Goal: Task Accomplishment & Management: Use online tool/utility

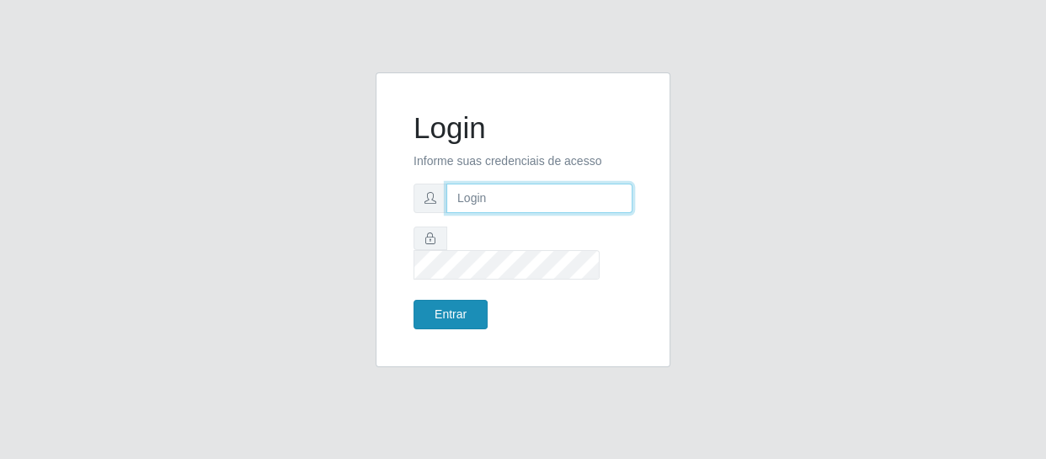
type input "[EMAIL_ADDRESS][DOMAIN_NAME]"
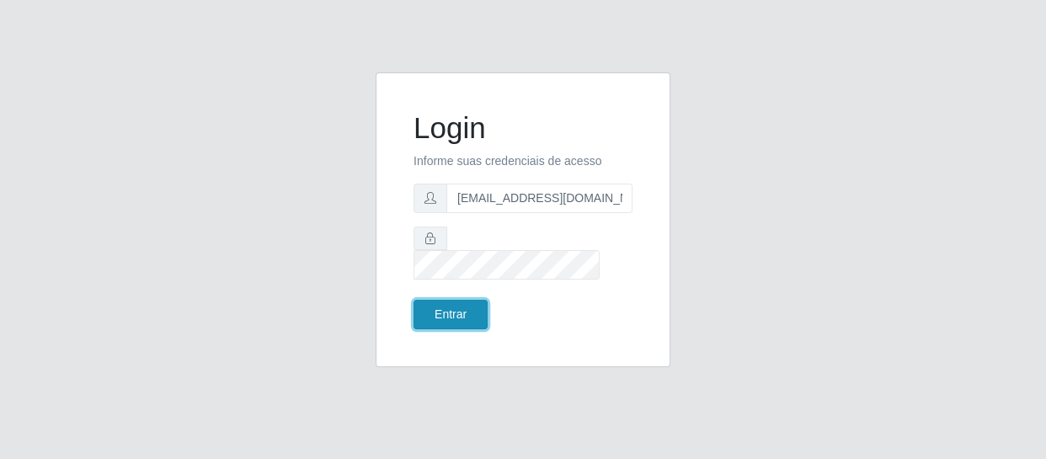
click at [456, 303] on button "Entrar" at bounding box center [450, 314] width 74 height 29
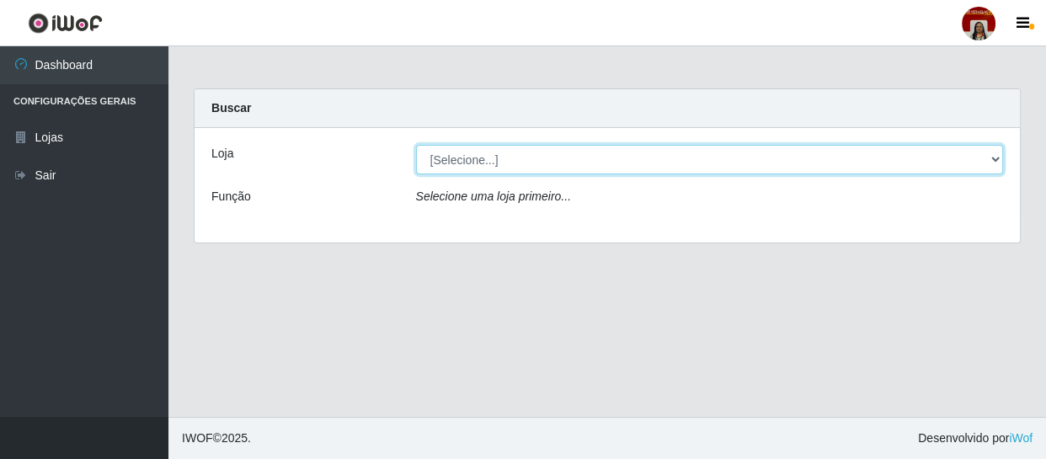
click at [991, 162] on select "[Selecione...] Mar Vermelho - Loja 04" at bounding box center [710, 159] width 588 height 29
select select "251"
click at [416, 145] on select "[Selecione...] Mar Vermelho - Loja 04" at bounding box center [710, 159] width 588 height 29
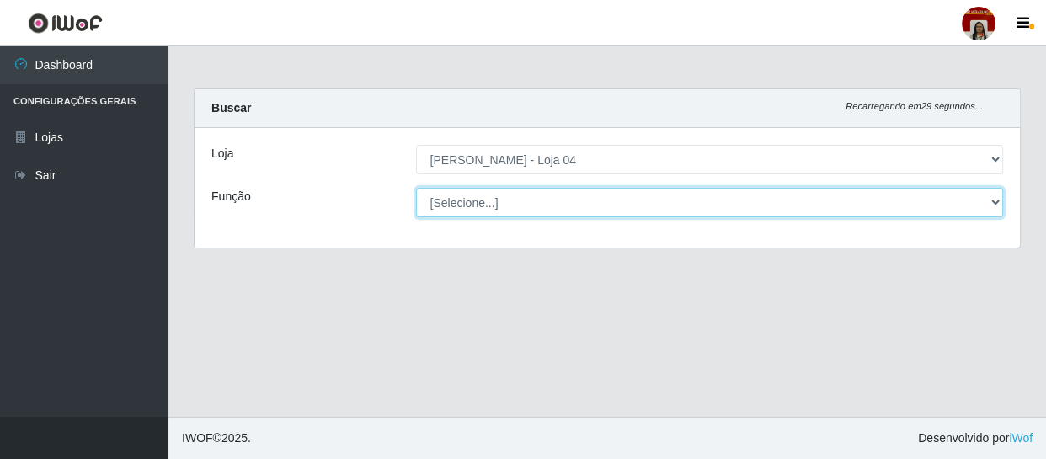
click at [998, 202] on select "[Selecione...] ASG ASG + ASG ++ Auxiliar de Depósito Auxiliar de Depósito + Aux…" at bounding box center [710, 202] width 588 height 29
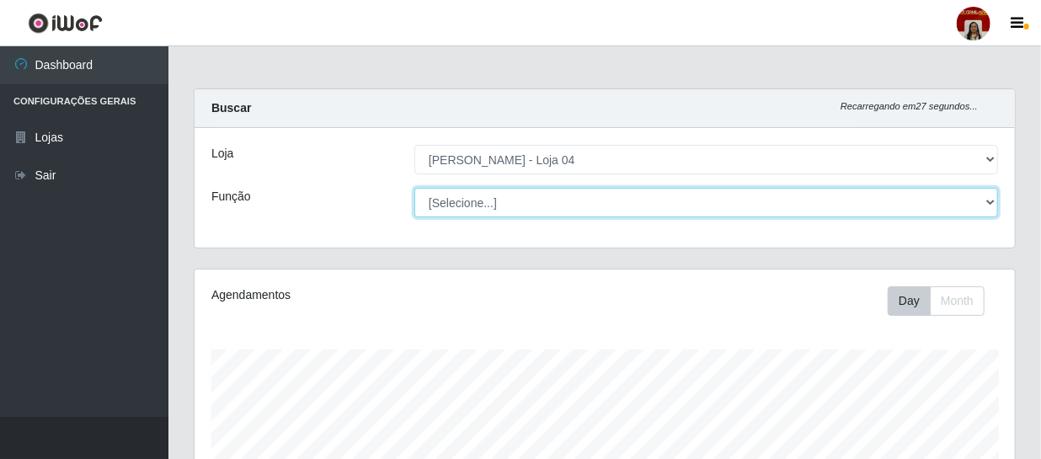
scroll to position [349, 820]
select select "22"
click at [414, 188] on select "[Selecione...] ASG ASG + ASG ++ Auxiliar de Depósito Auxiliar de Depósito + Aux…" at bounding box center [705, 202] width 583 height 29
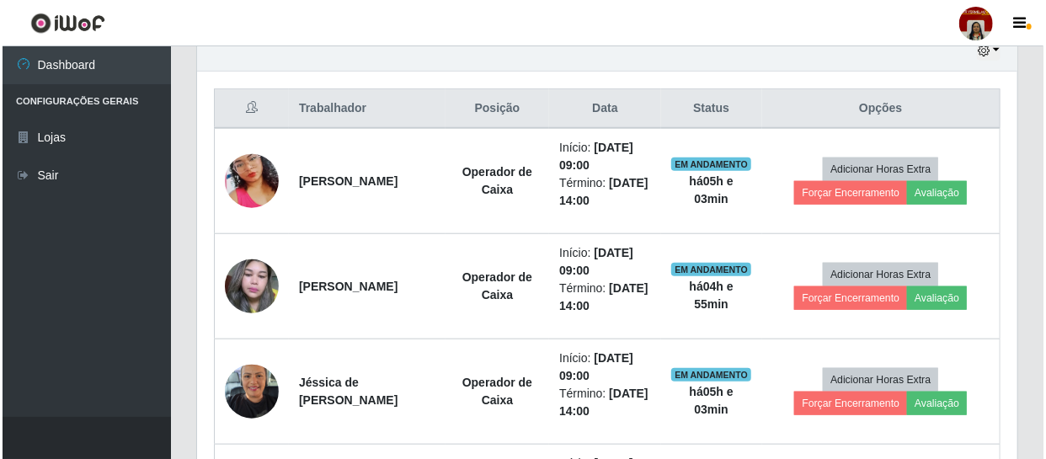
scroll to position [612, 0]
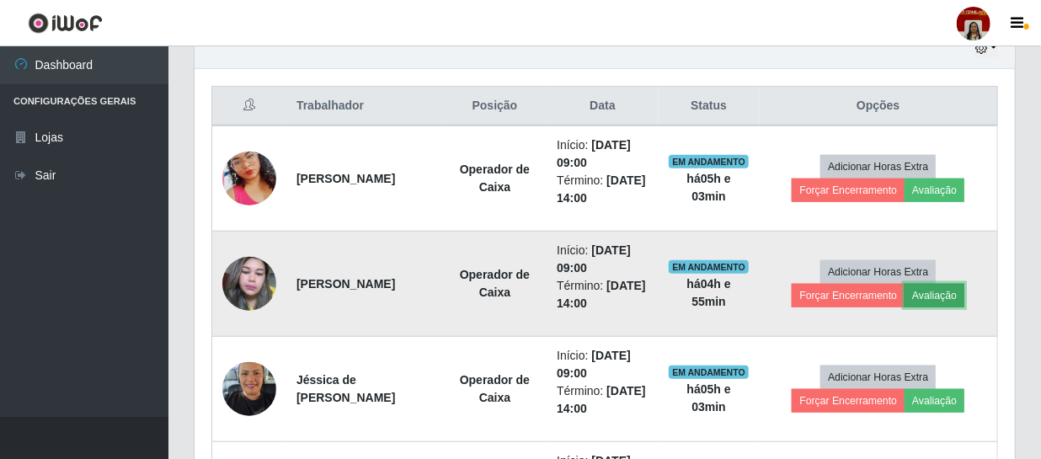
click at [939, 291] on button "Avaliação" at bounding box center [934, 296] width 60 height 24
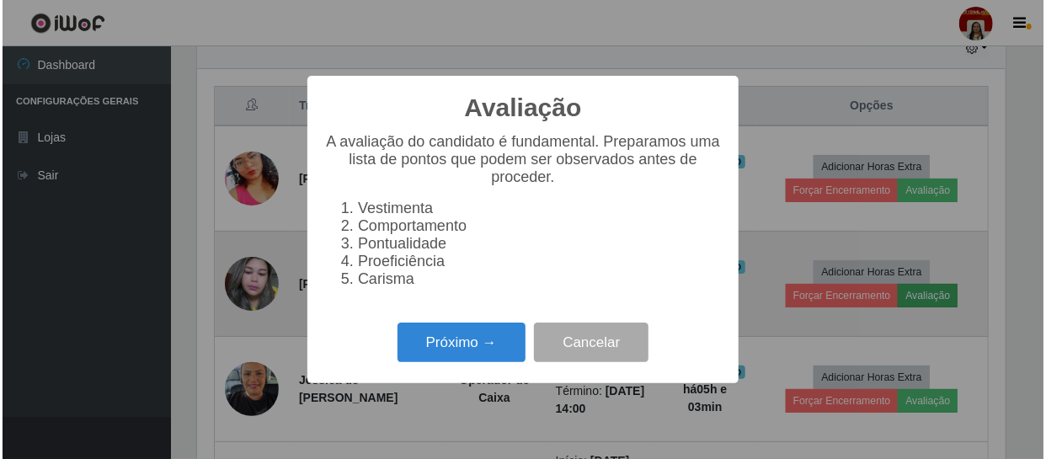
scroll to position [349, 812]
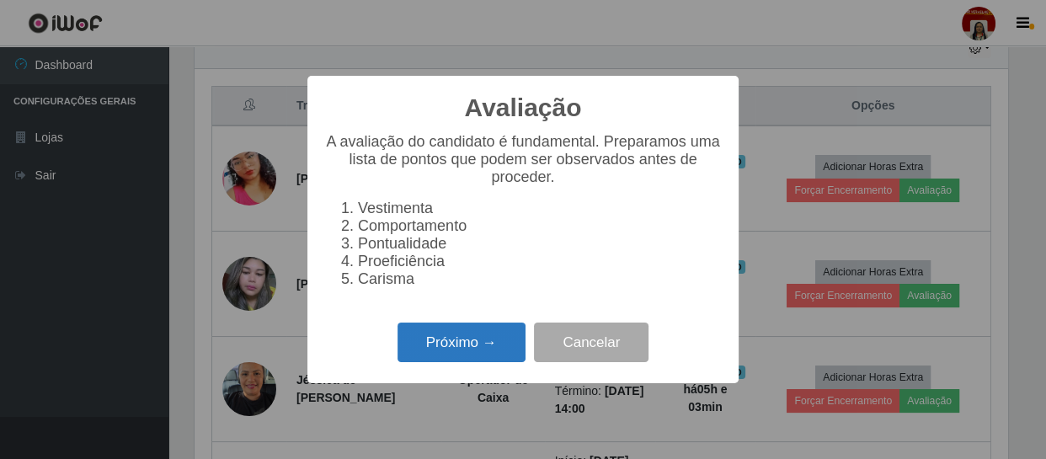
click at [475, 352] on button "Próximo →" at bounding box center [461, 342] width 128 height 40
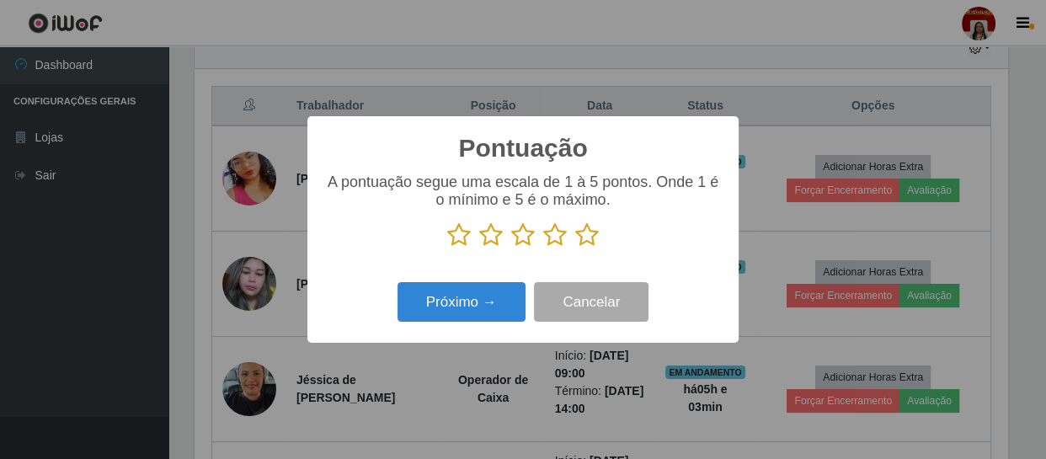
scroll to position [841484, 841019]
click at [588, 236] on icon at bounding box center [587, 234] width 24 height 25
click at [575, 247] on input "radio" at bounding box center [575, 247] width 0 height 0
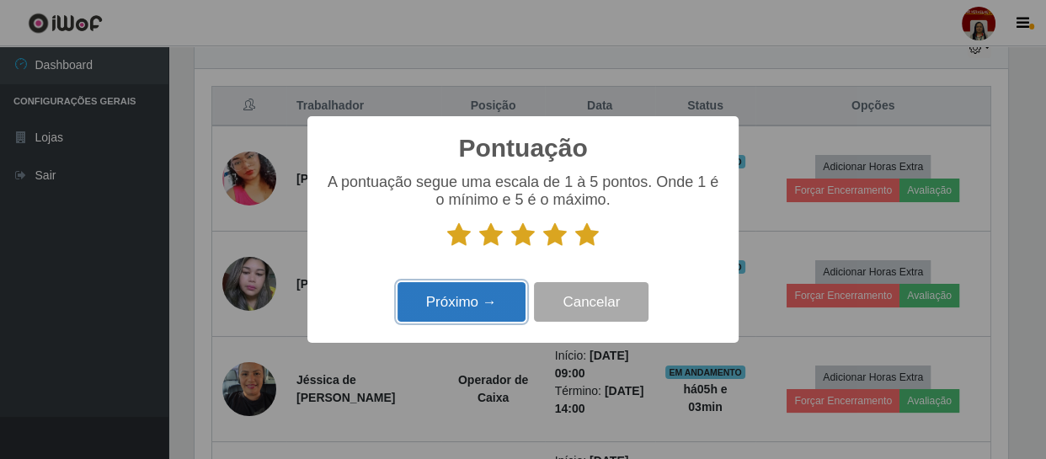
click at [488, 295] on button "Próximo →" at bounding box center [461, 302] width 128 height 40
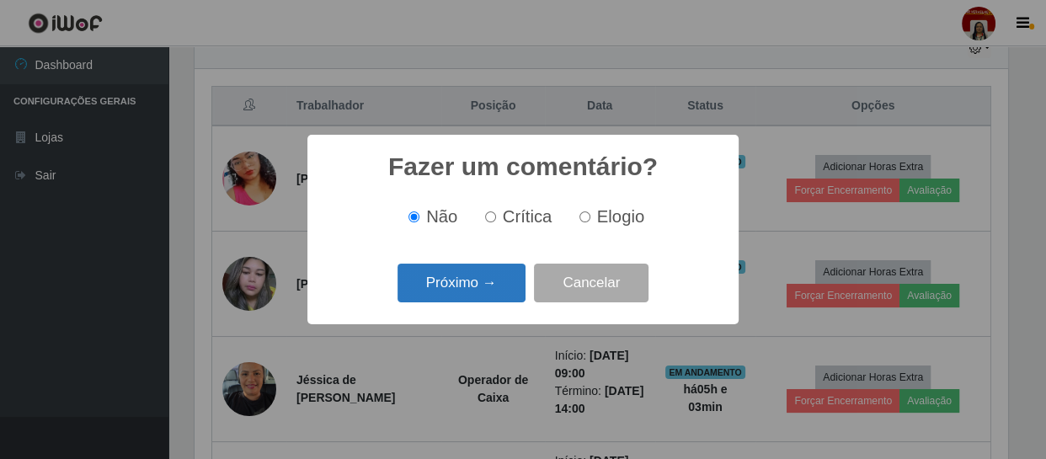
click at [488, 285] on button "Próximo →" at bounding box center [461, 283] width 128 height 40
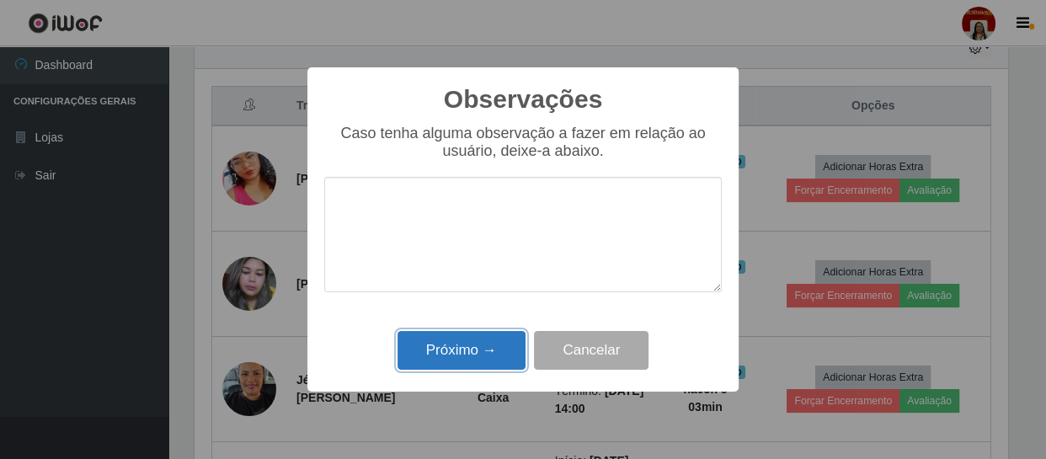
click at [485, 342] on button "Próximo →" at bounding box center [461, 351] width 128 height 40
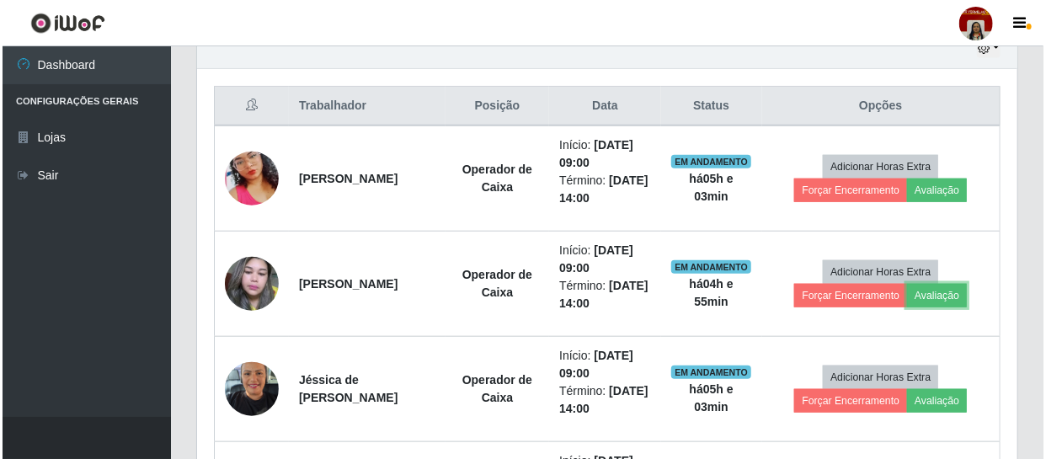
scroll to position [349, 820]
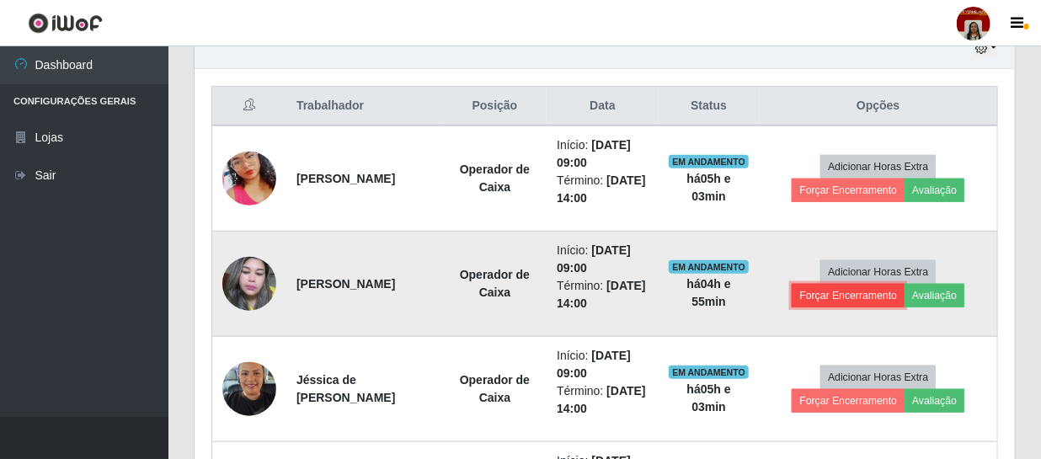
click at [828, 295] on button "Forçar Encerramento" at bounding box center [847, 296] width 113 height 24
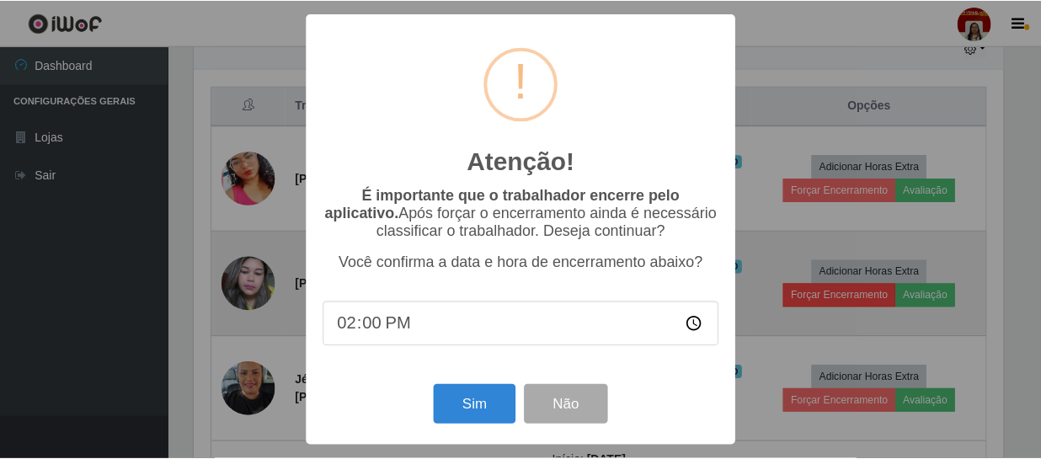
scroll to position [349, 812]
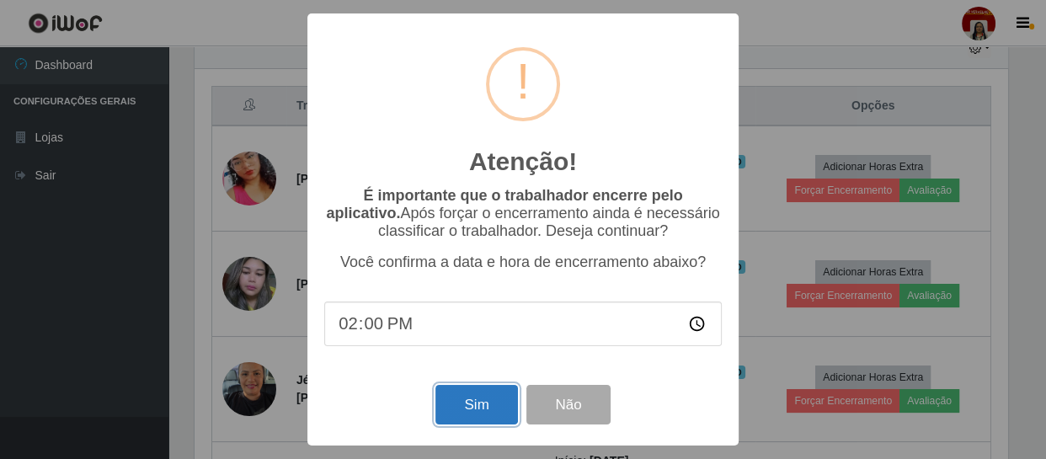
click at [469, 409] on button "Sim" at bounding box center [476, 405] width 82 height 40
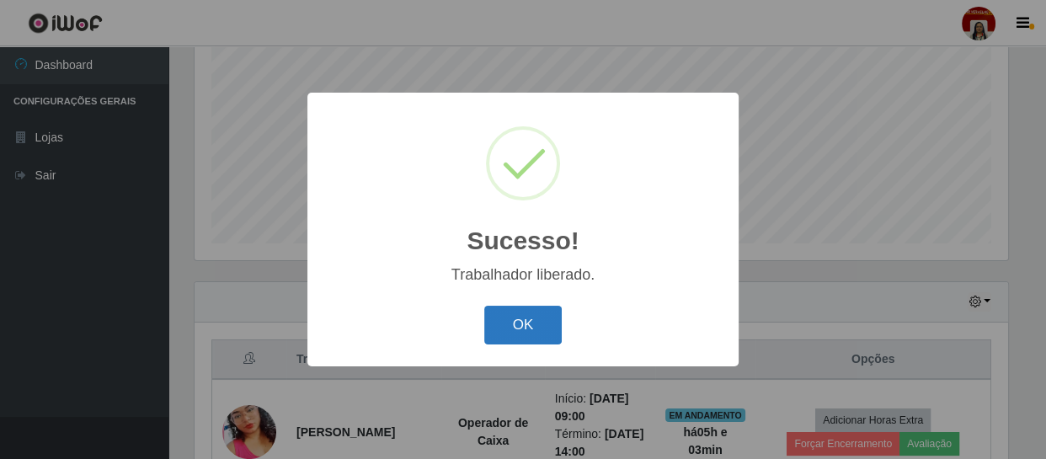
click at [509, 311] on button "OK" at bounding box center [523, 326] width 78 height 40
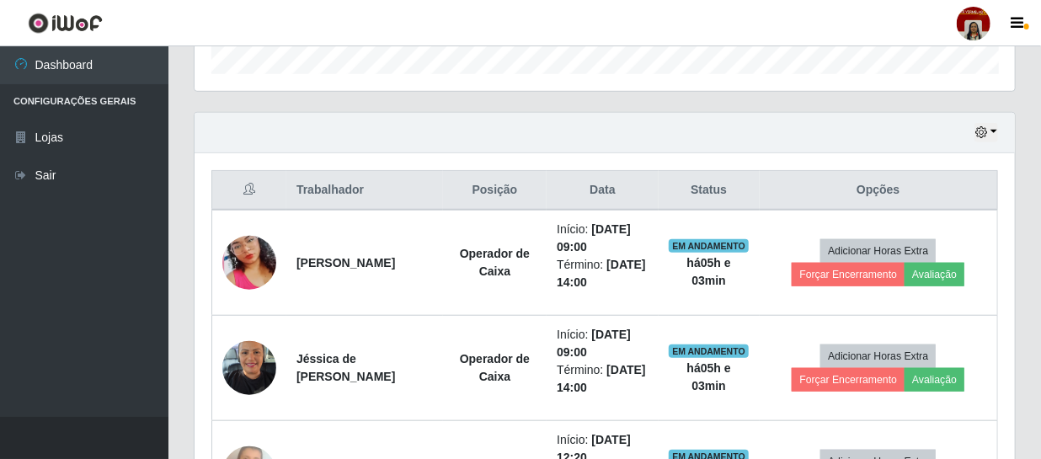
scroll to position [588, 0]
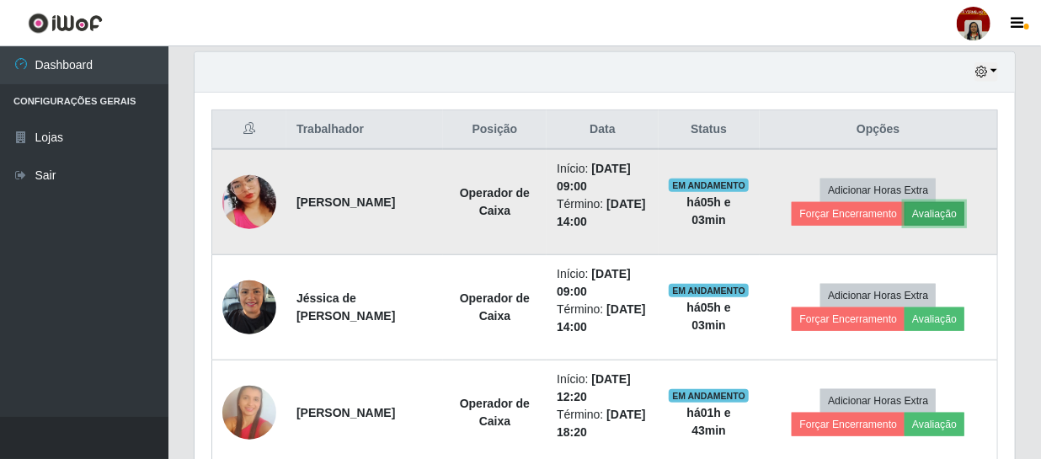
click at [950, 211] on button "Avaliação" at bounding box center [934, 214] width 60 height 24
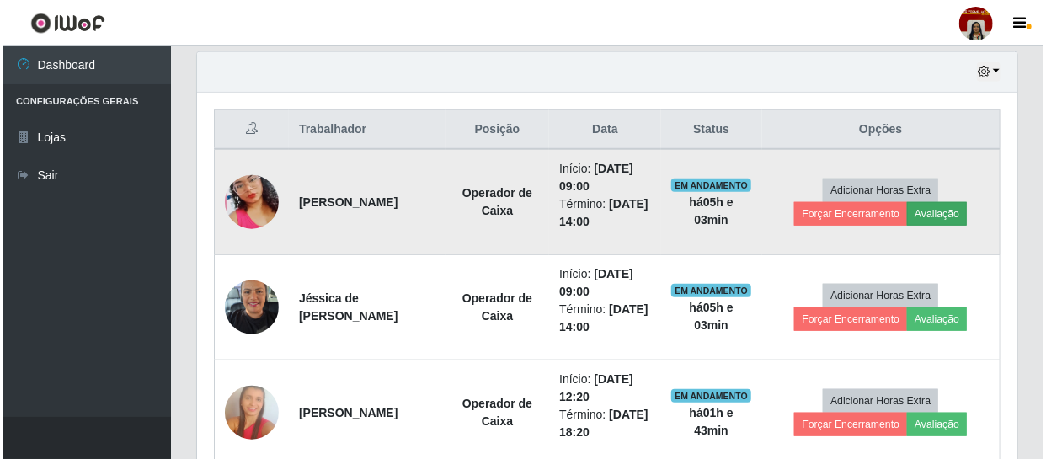
scroll to position [349, 812]
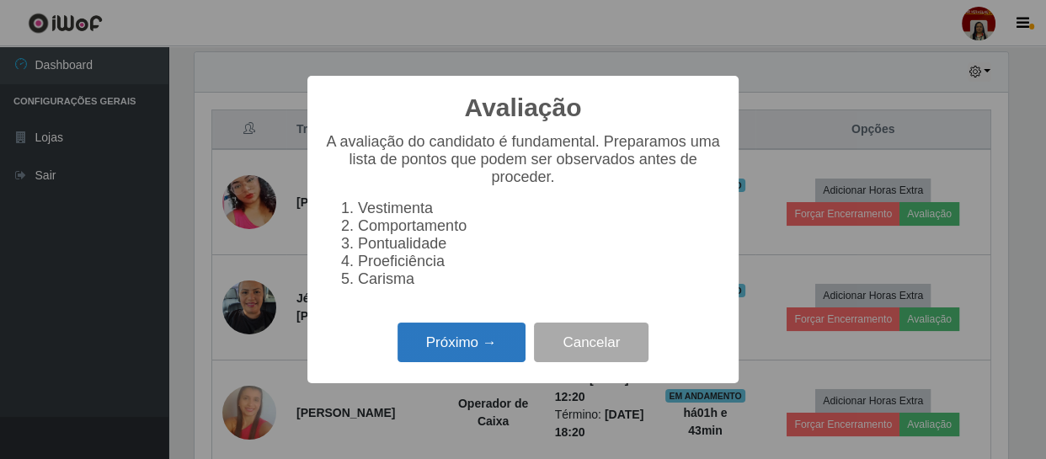
click at [467, 349] on button "Próximo →" at bounding box center [461, 342] width 128 height 40
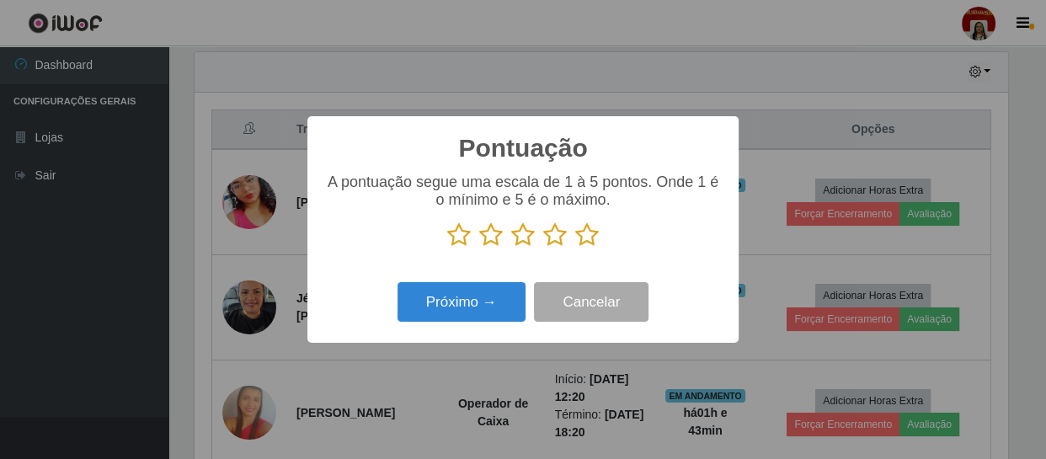
click at [581, 236] on icon at bounding box center [587, 234] width 24 height 25
click at [575, 247] on input "radio" at bounding box center [575, 247] width 0 height 0
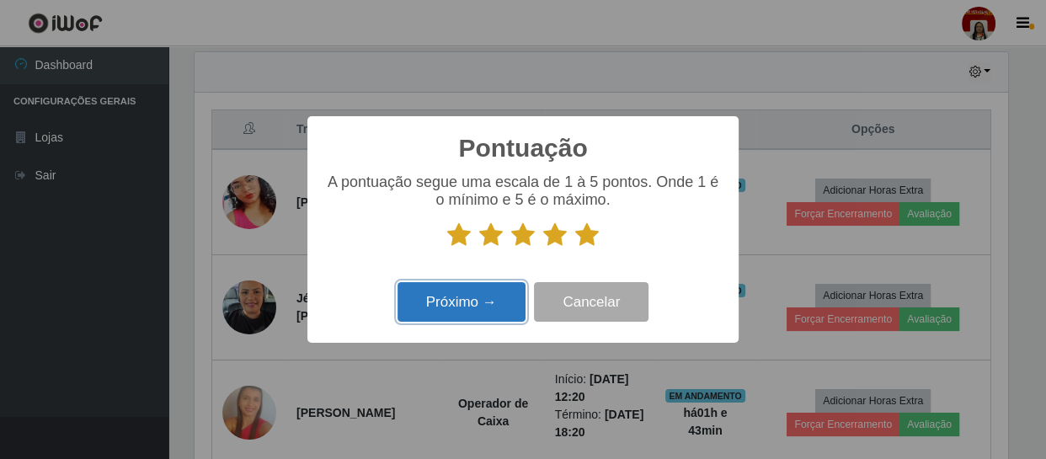
click at [505, 302] on button "Próximo →" at bounding box center [461, 302] width 128 height 40
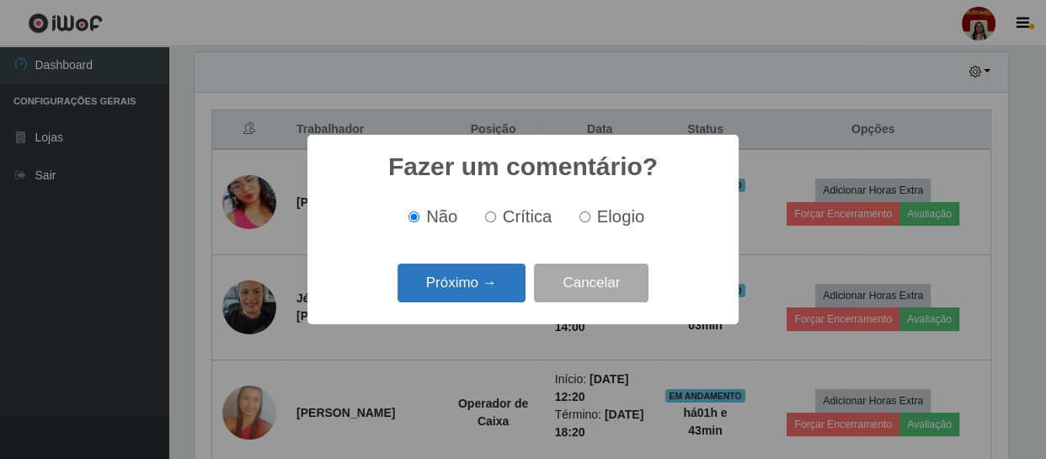
click at [503, 281] on button "Próximo →" at bounding box center [461, 283] width 128 height 40
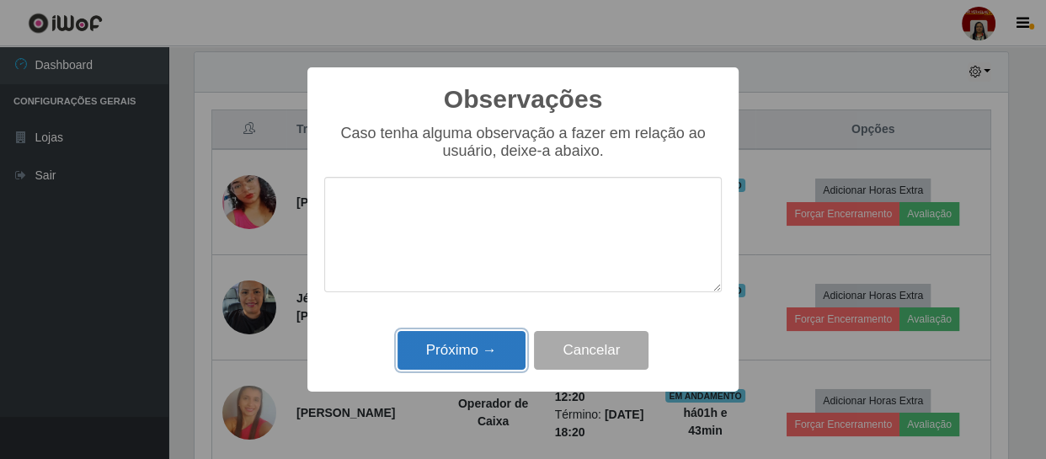
click at [490, 343] on button "Próximo →" at bounding box center [461, 351] width 128 height 40
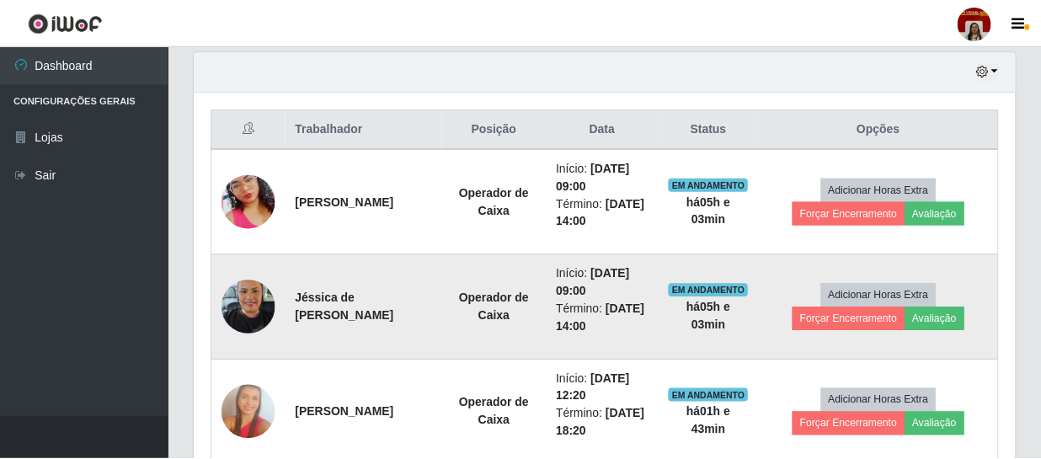
scroll to position [349, 820]
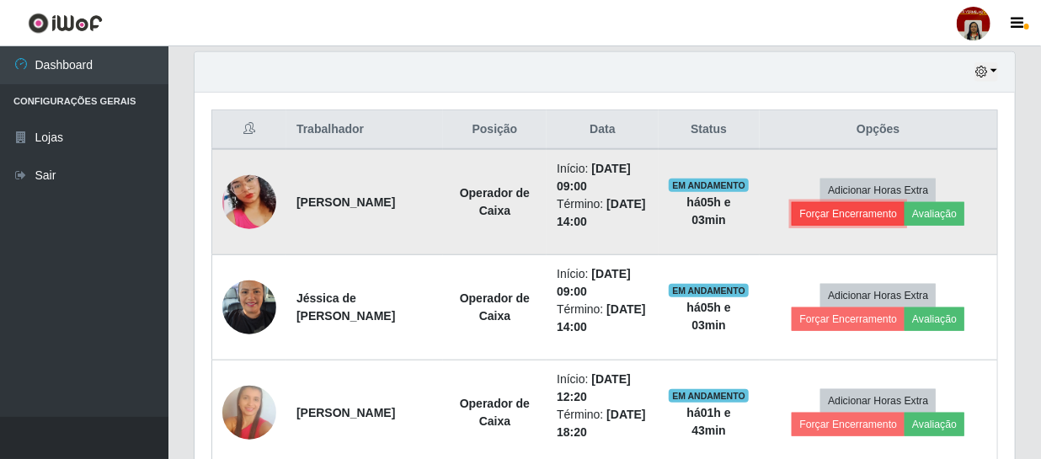
click at [820, 210] on button "Forçar Encerramento" at bounding box center [847, 214] width 113 height 24
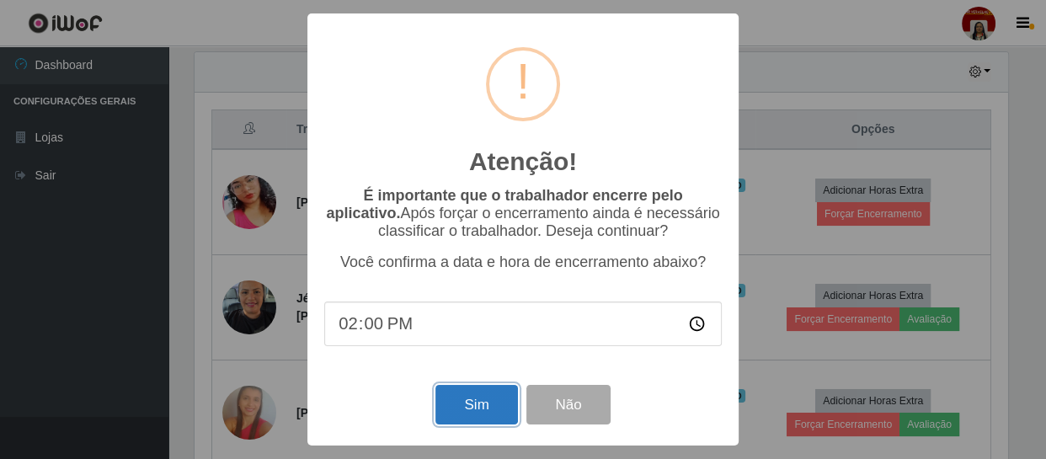
click at [472, 409] on button "Sim" at bounding box center [476, 405] width 82 height 40
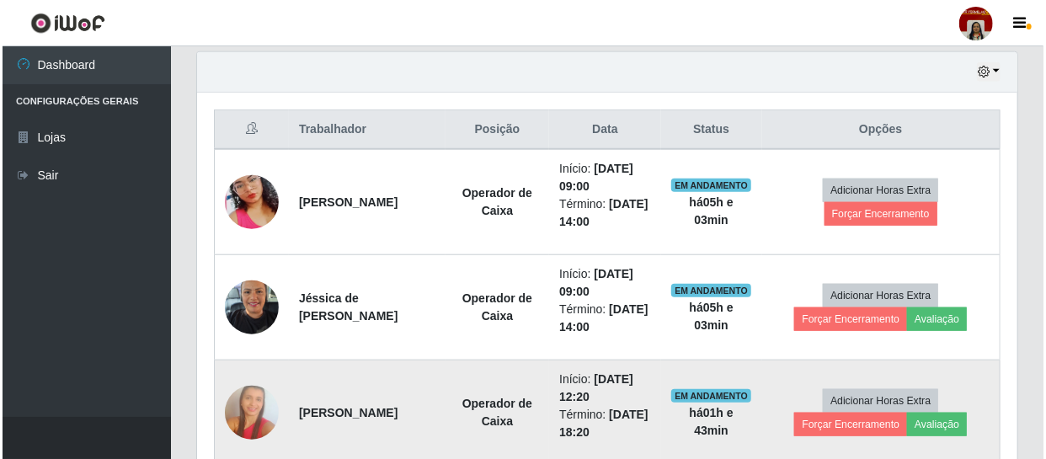
scroll to position [0, 0]
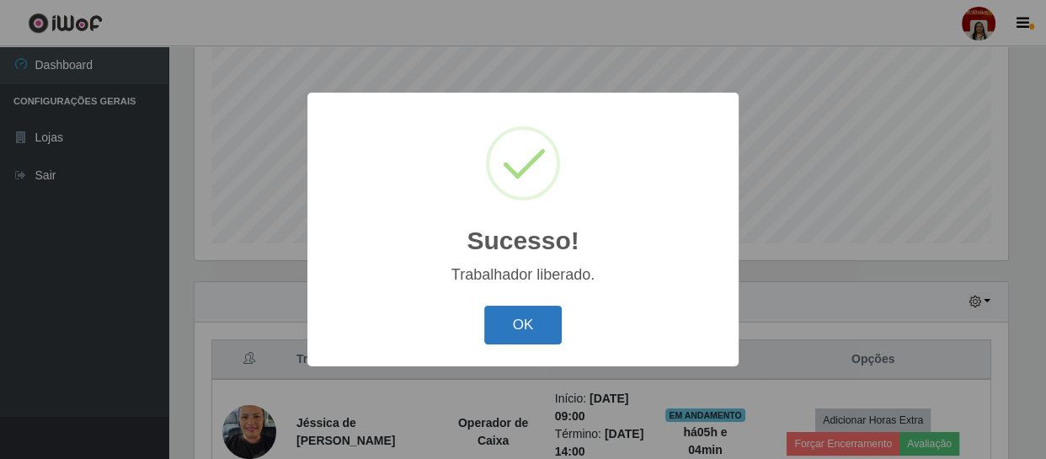
click at [514, 326] on button "OK" at bounding box center [523, 326] width 78 height 40
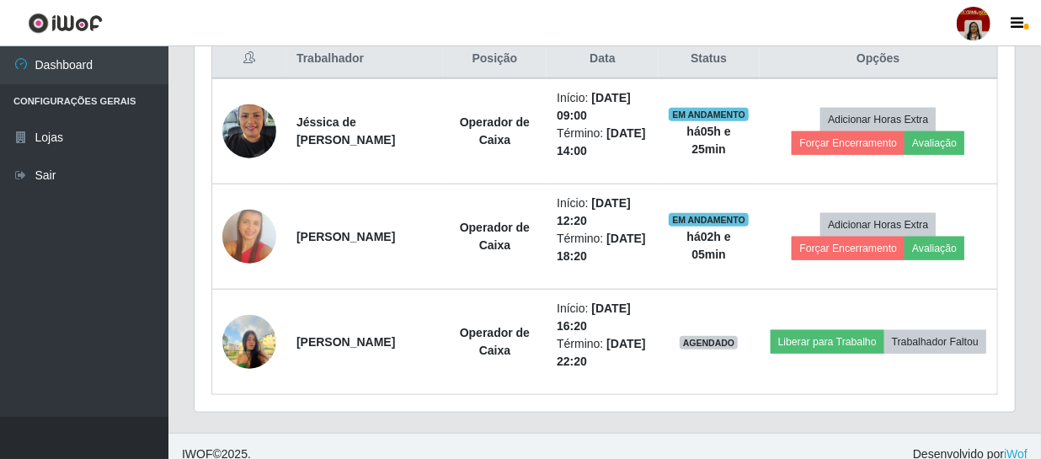
scroll to position [665, 0]
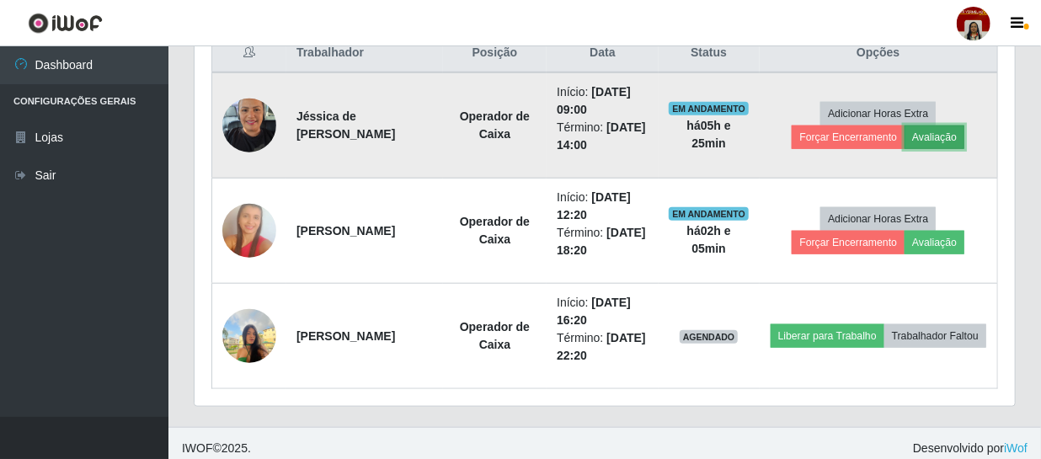
click at [937, 132] on button "Avaliação" at bounding box center [934, 137] width 60 height 24
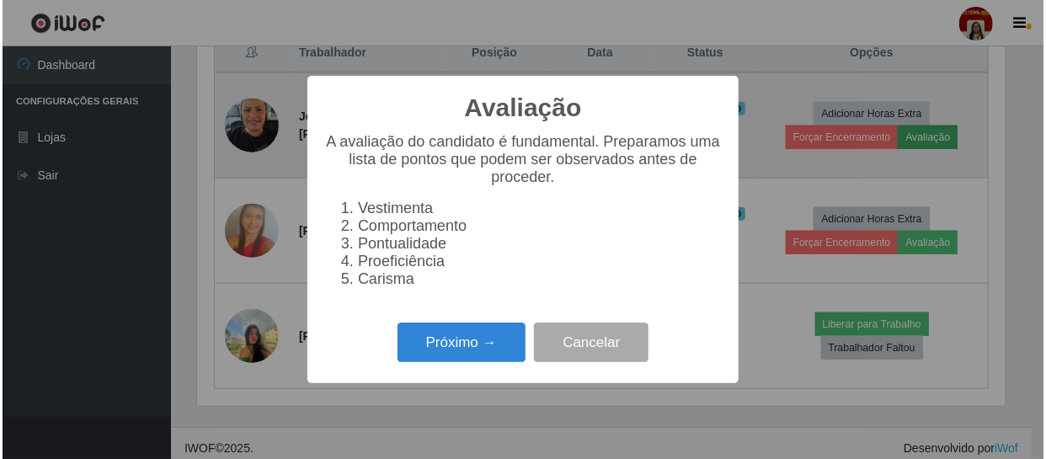
scroll to position [349, 812]
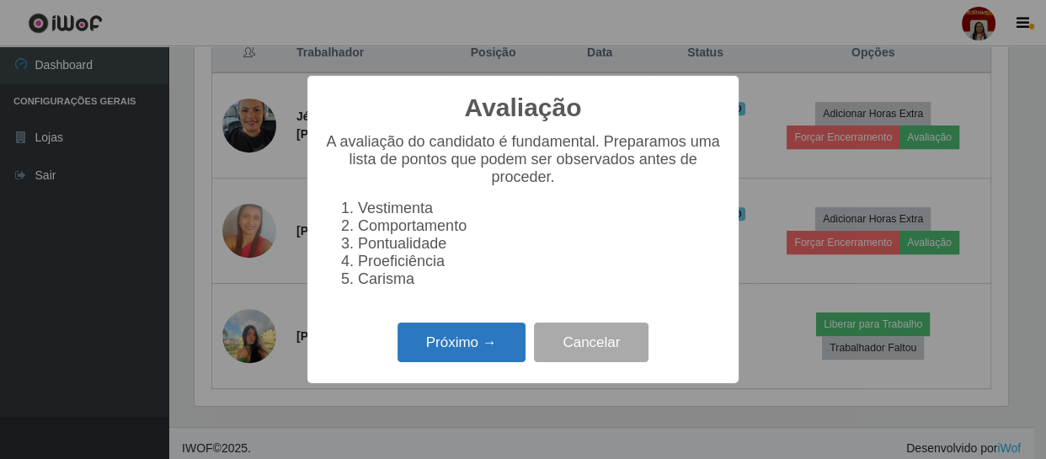
click at [475, 352] on button "Próximo →" at bounding box center [461, 342] width 128 height 40
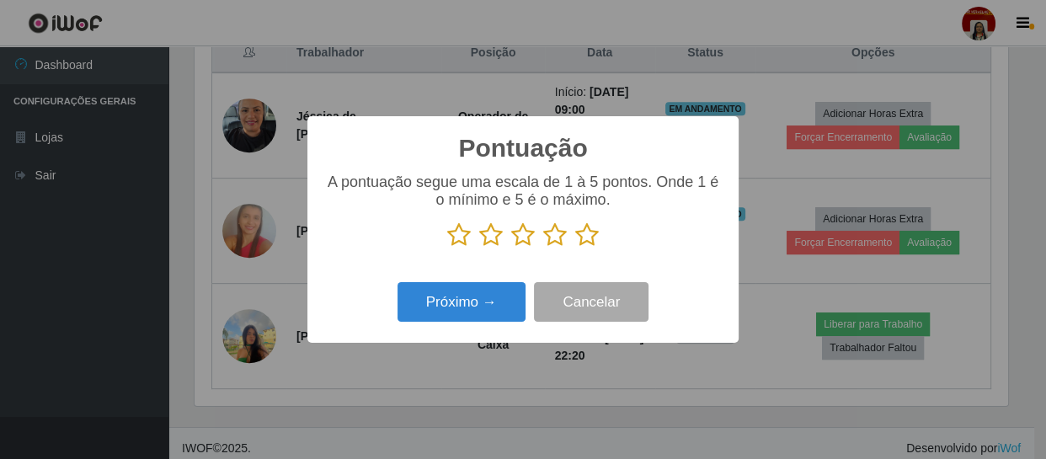
scroll to position [841484, 841019]
click at [596, 234] on icon at bounding box center [587, 234] width 24 height 25
click at [575, 247] on input "radio" at bounding box center [575, 247] width 0 height 0
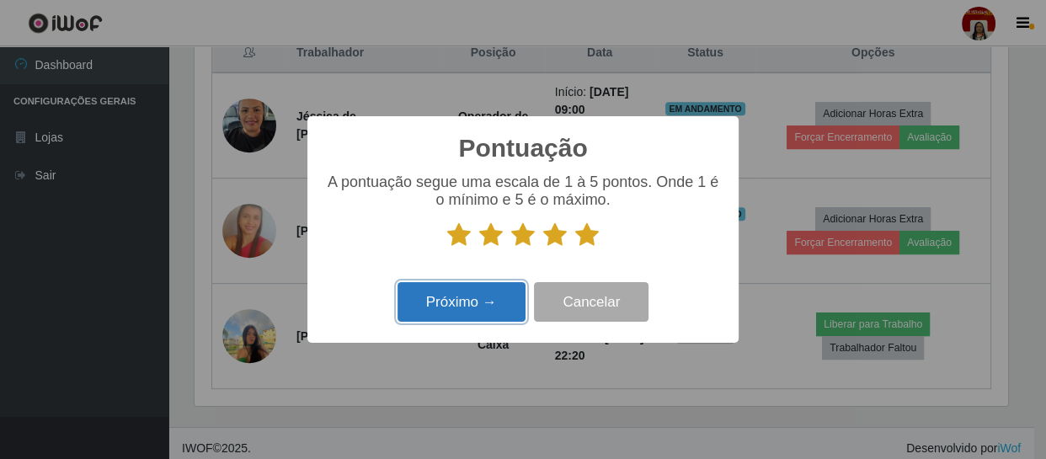
click at [438, 309] on button "Próximo →" at bounding box center [461, 302] width 128 height 40
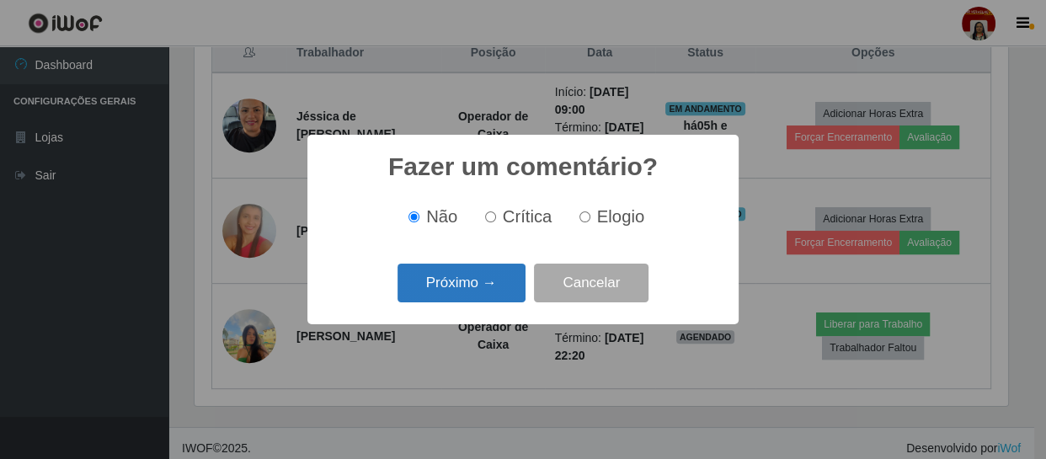
click at [437, 297] on button "Próximo →" at bounding box center [461, 283] width 128 height 40
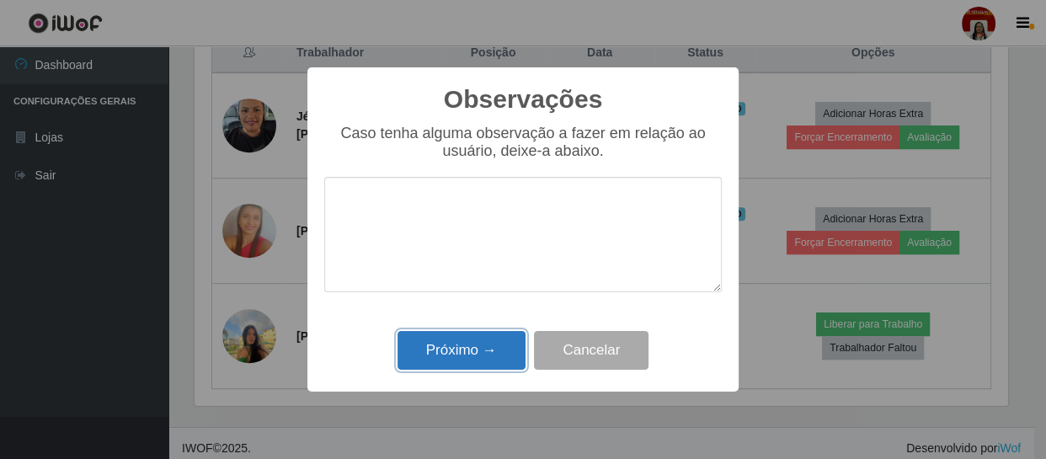
click at [478, 352] on button "Próximo →" at bounding box center [461, 351] width 128 height 40
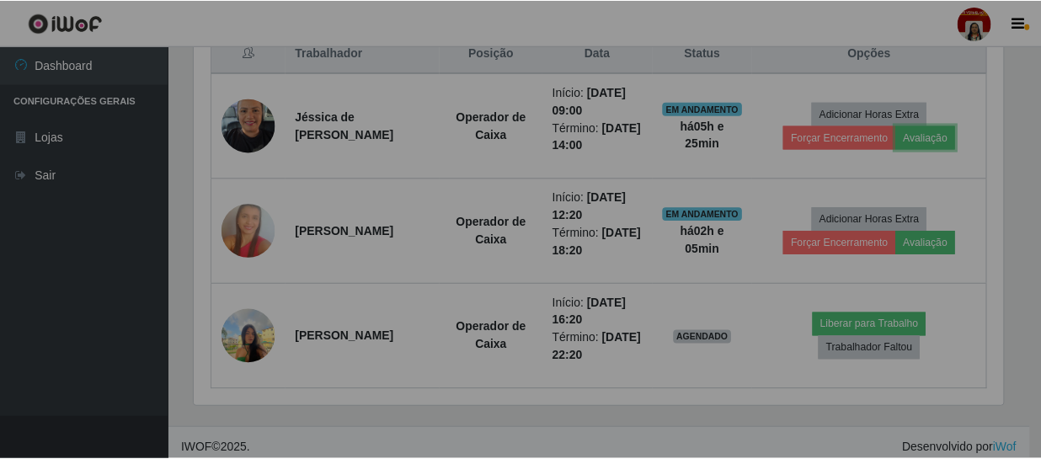
scroll to position [349, 820]
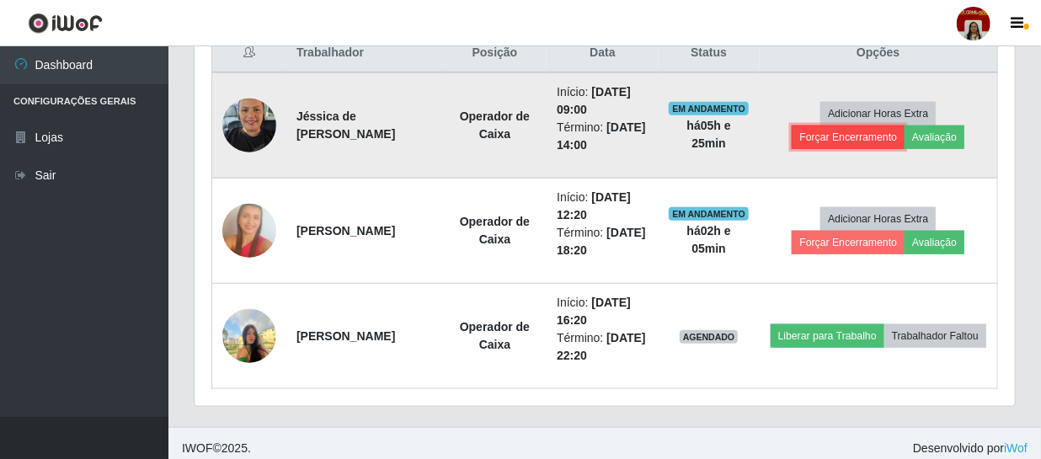
click at [849, 142] on button "Forçar Encerramento" at bounding box center [847, 137] width 113 height 24
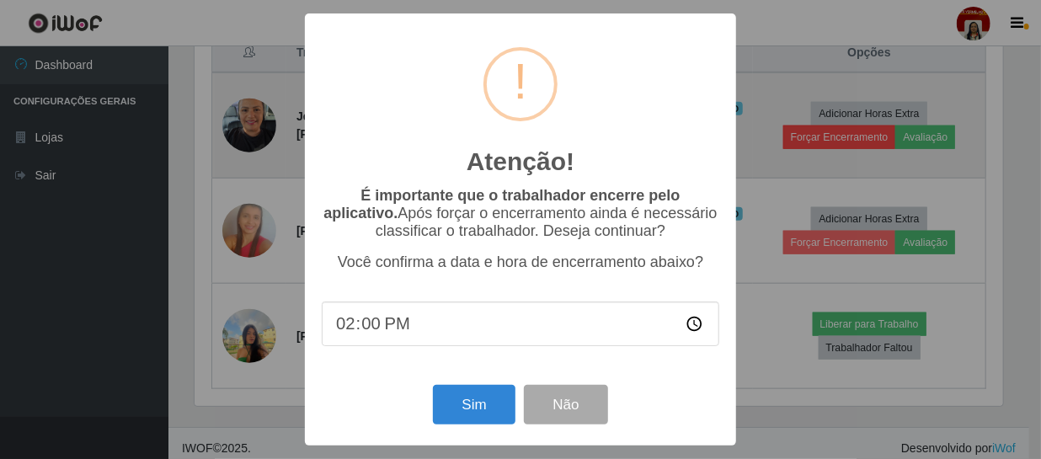
scroll to position [349, 812]
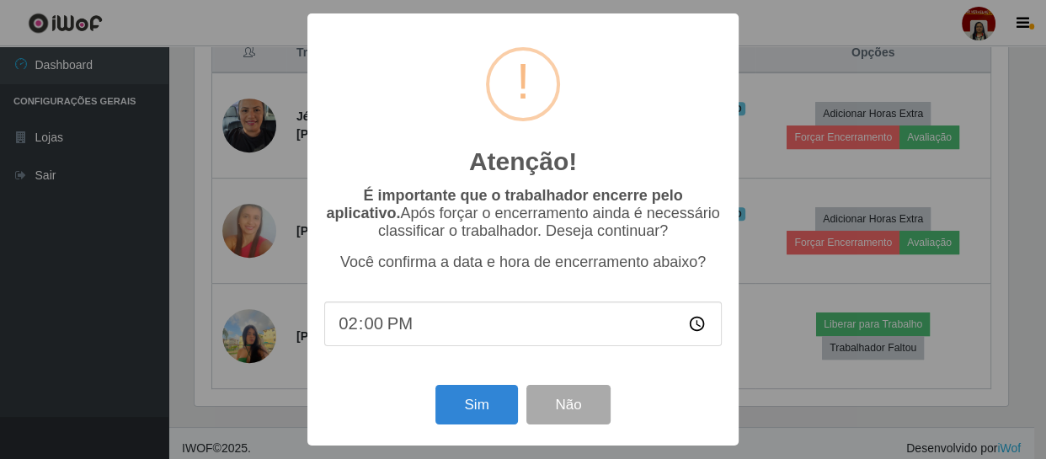
click at [438, 327] on input "14:00" at bounding box center [522, 323] width 397 height 45
click at [380, 325] on input "14:00" at bounding box center [522, 323] width 397 height 45
type input "14:20"
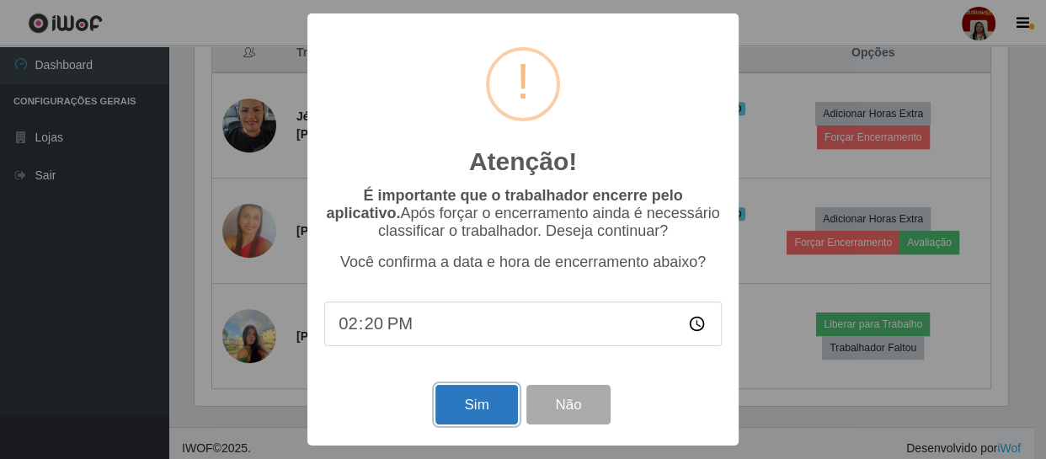
click at [480, 418] on button "Sim" at bounding box center [476, 405] width 82 height 40
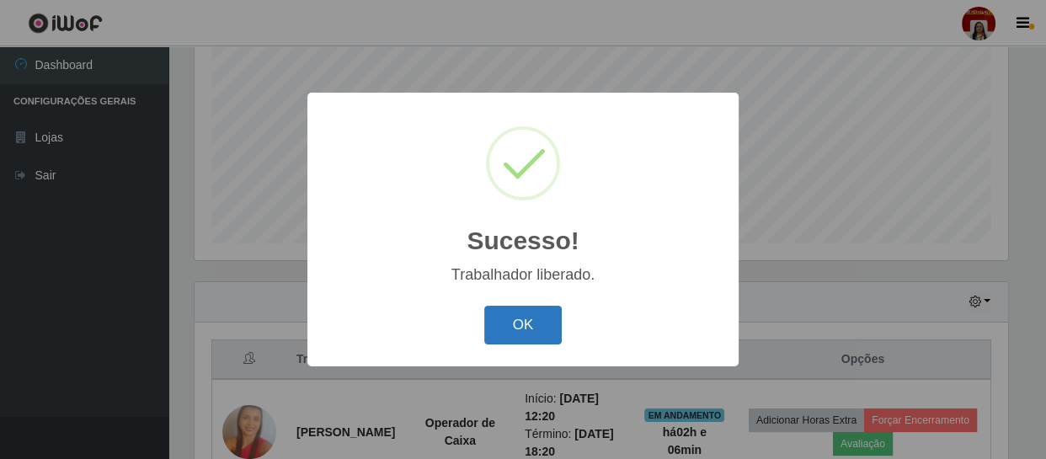
click at [531, 323] on button "OK" at bounding box center [523, 326] width 78 height 40
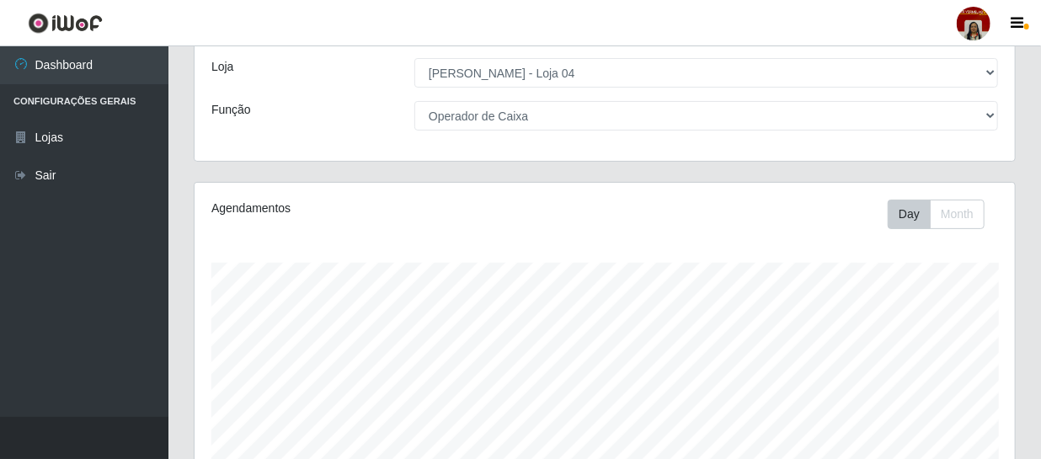
scroll to position [0, 0]
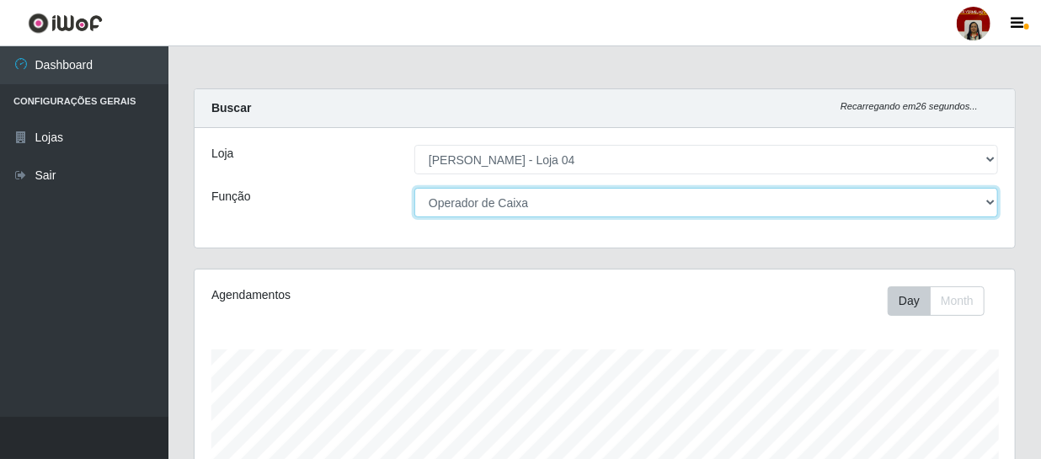
click at [829, 210] on select "[Selecione...] ASG ASG + ASG ++ Auxiliar de Depósito Auxiliar de Depósito + Aux…" at bounding box center [705, 202] width 583 height 29
click at [414, 188] on select "[Selecione...] ASG ASG + ASG ++ Auxiliar de Depósito Auxiliar de Depósito + Aux…" at bounding box center [705, 202] width 583 height 29
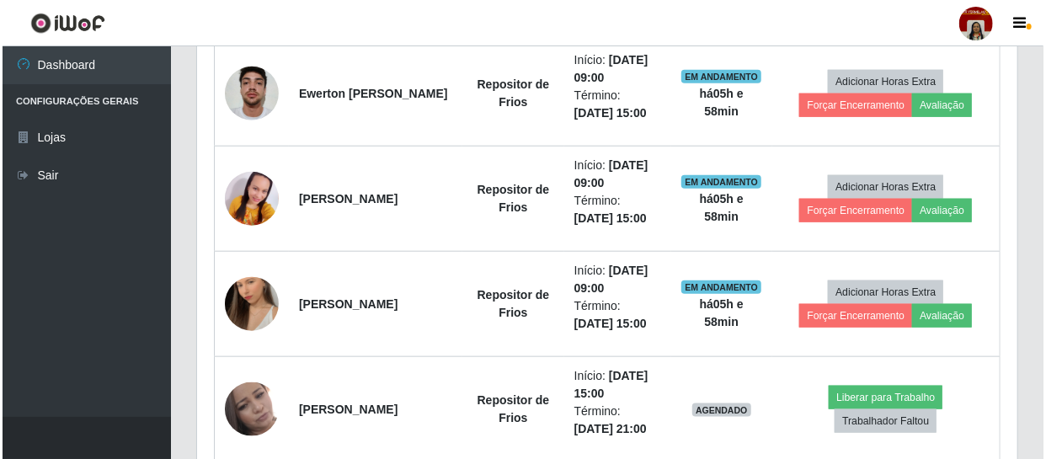
scroll to position [741, 0]
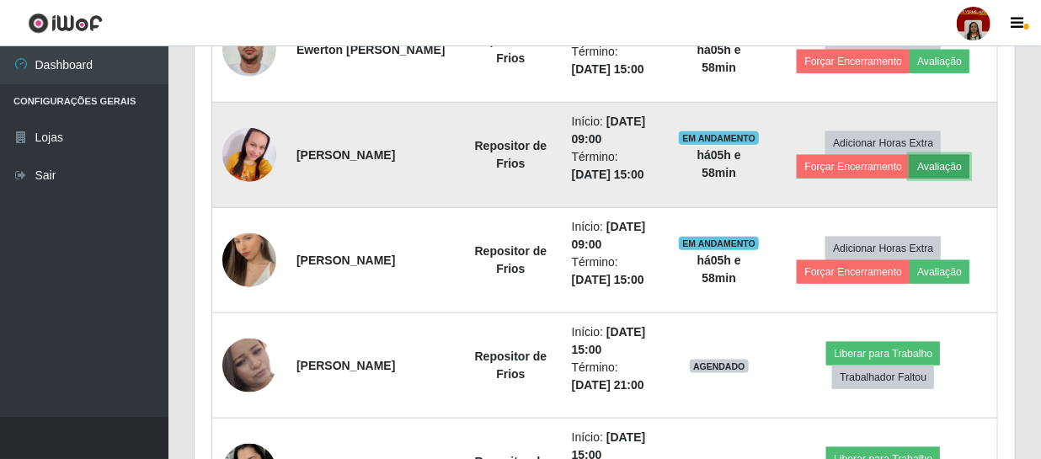
click at [927, 172] on button "Avaliação" at bounding box center [939, 167] width 60 height 24
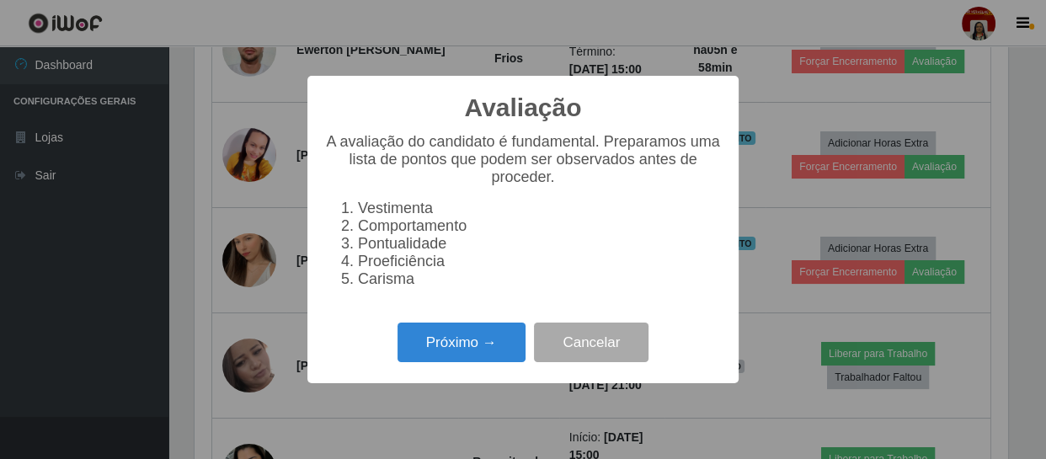
scroll to position [349, 812]
click at [478, 343] on button "Próximo →" at bounding box center [461, 342] width 128 height 40
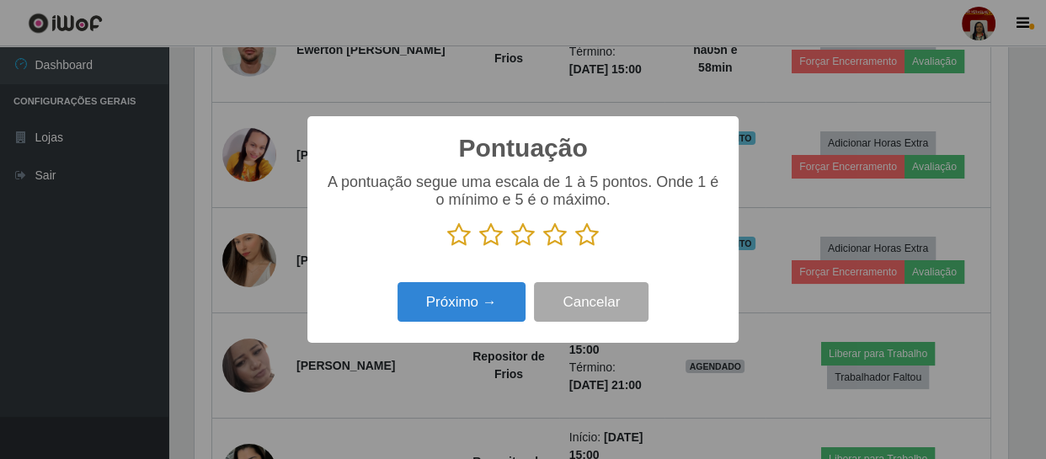
click at [588, 237] on icon at bounding box center [587, 234] width 24 height 25
click at [575, 247] on input "radio" at bounding box center [575, 247] width 0 height 0
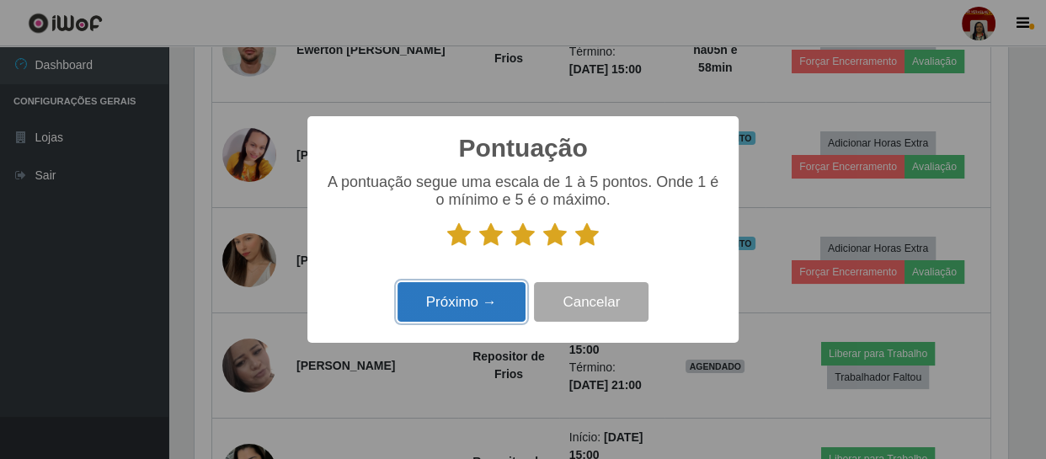
click at [508, 294] on button "Próximo →" at bounding box center [461, 302] width 128 height 40
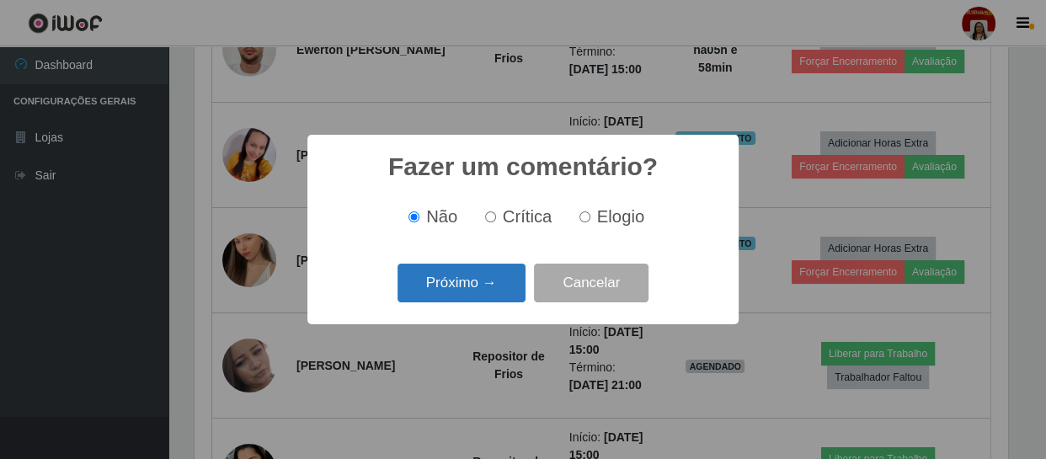
click at [503, 285] on button "Próximo →" at bounding box center [461, 283] width 128 height 40
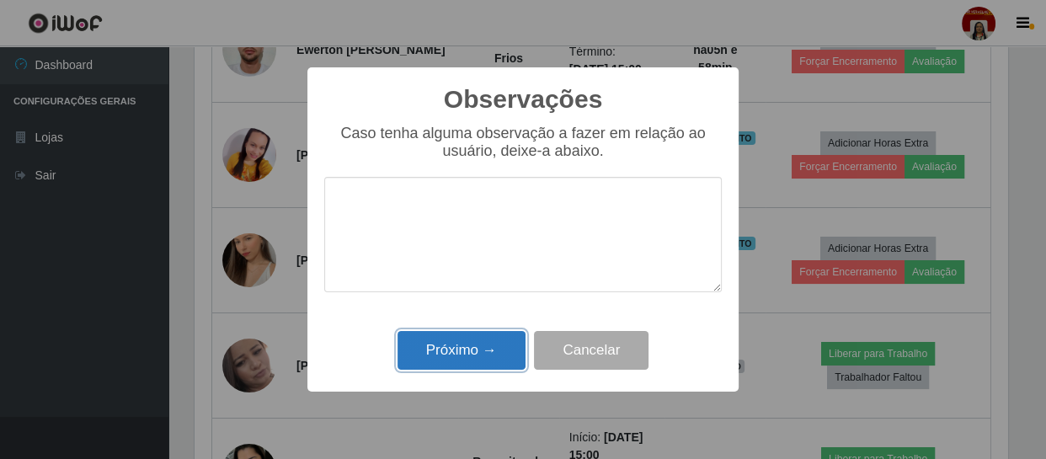
click at [501, 359] on button "Próximo →" at bounding box center [461, 351] width 128 height 40
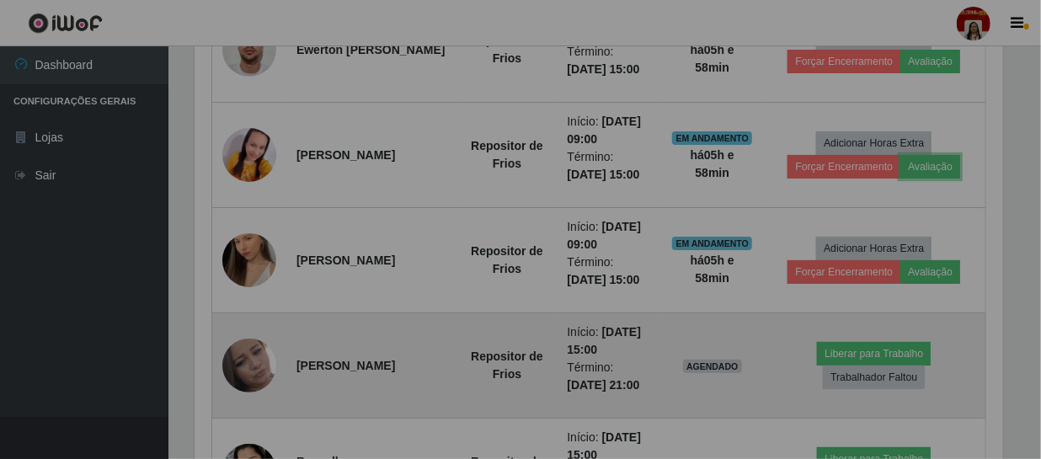
scroll to position [349, 820]
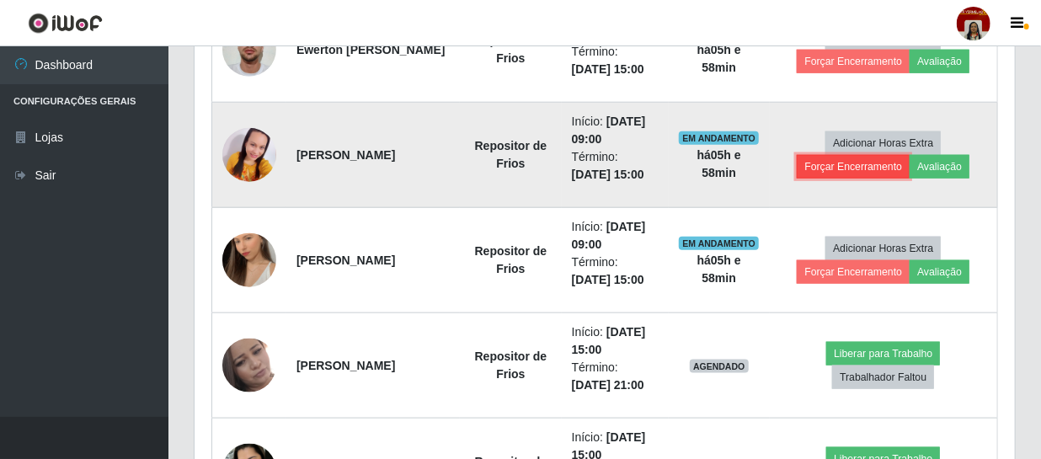
click at [844, 168] on button "Forçar Encerramento" at bounding box center [852, 167] width 113 height 24
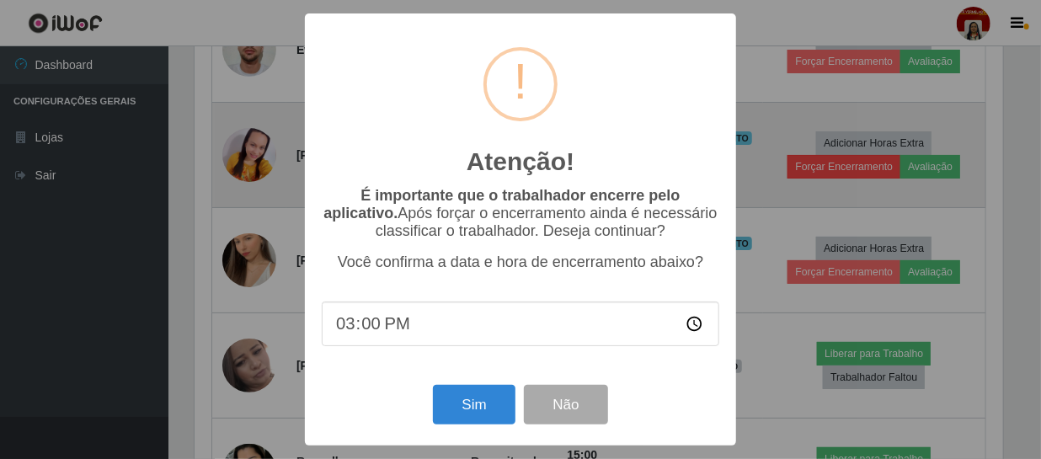
scroll to position [349, 812]
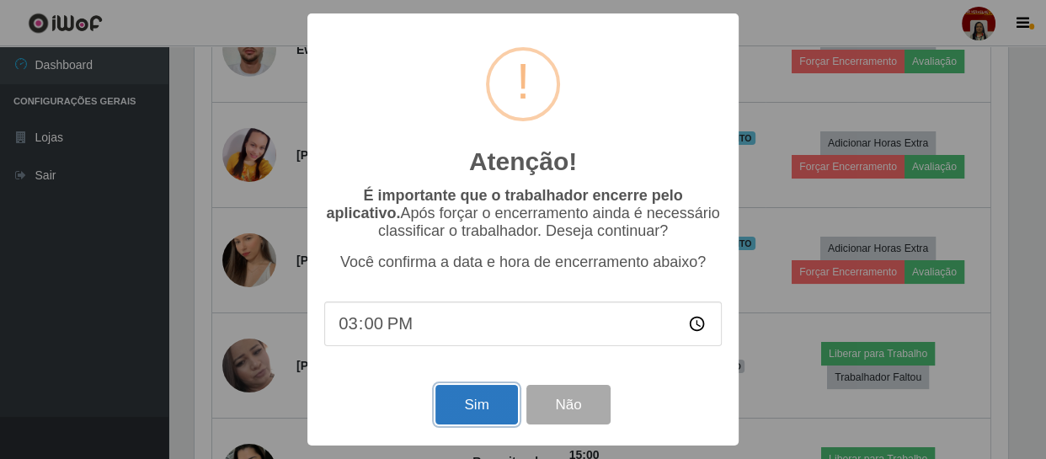
drag, startPoint x: 477, startPoint y: 403, endPoint x: 478, endPoint y: 394, distance: 9.3
click at [478, 395] on button "Sim" at bounding box center [476, 405] width 82 height 40
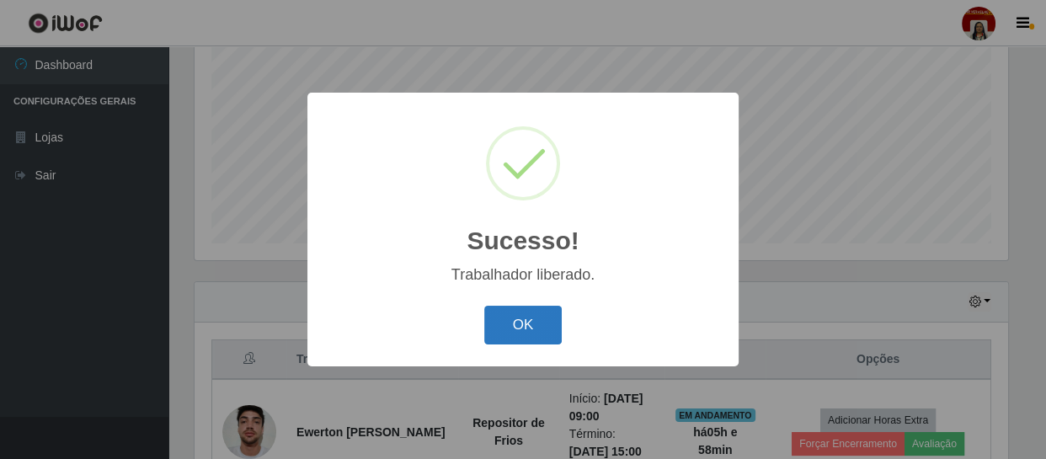
click at [534, 319] on button "OK" at bounding box center [523, 326] width 78 height 40
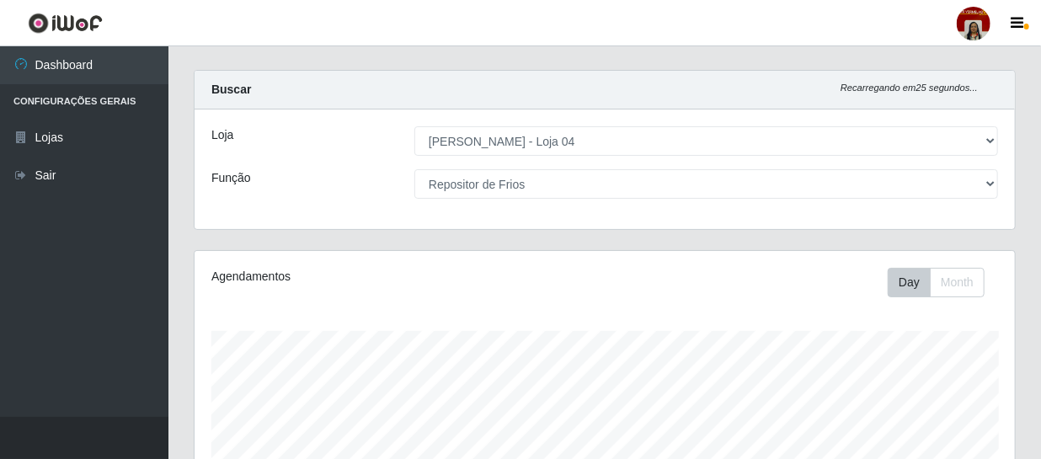
scroll to position [0, 0]
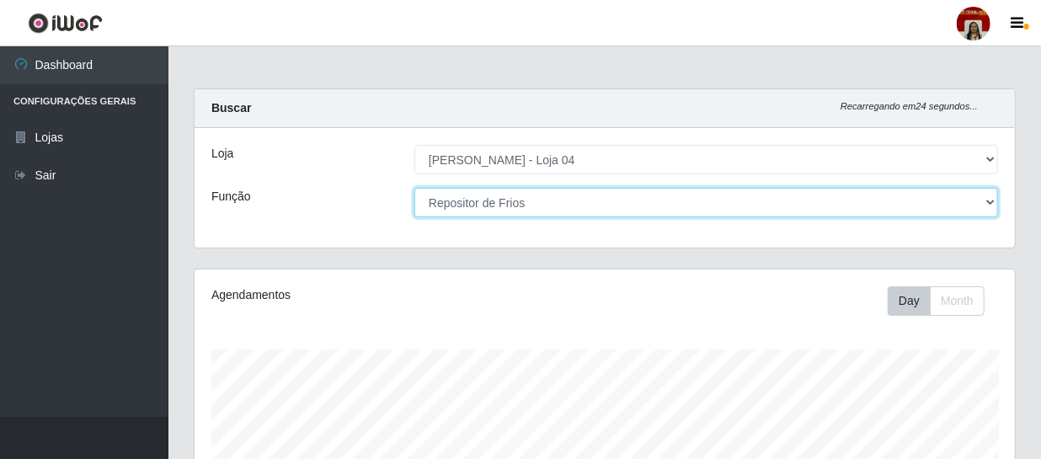
click at [514, 194] on select "[Selecione...] ASG ASG + ASG ++ Auxiliar de Depósito Auxiliar de Depósito + Aux…" at bounding box center [705, 202] width 583 height 29
select select "1"
click at [414, 188] on select "[Selecione...] ASG ASG + ASG ++ Auxiliar de Depósito Auxiliar de Depósito + Aux…" at bounding box center [705, 202] width 583 height 29
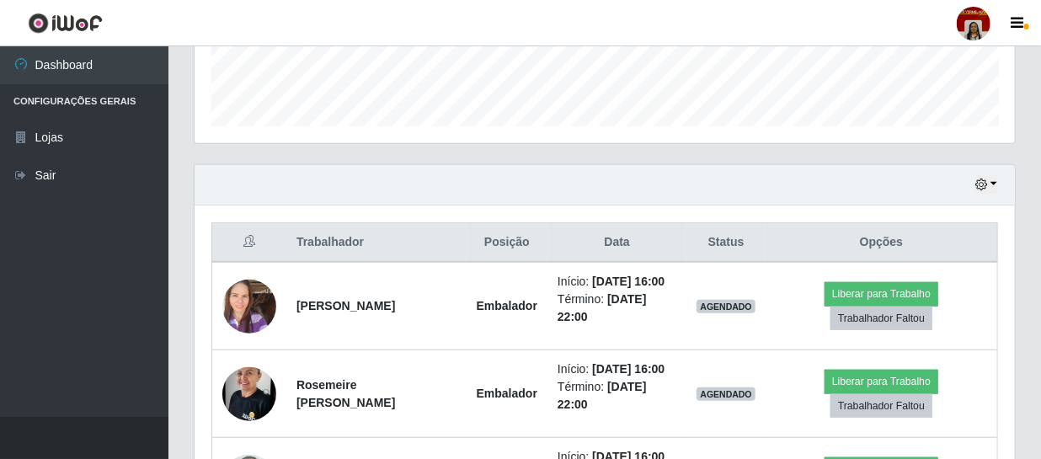
scroll to position [568, 0]
